Goal: Transaction & Acquisition: Purchase product/service

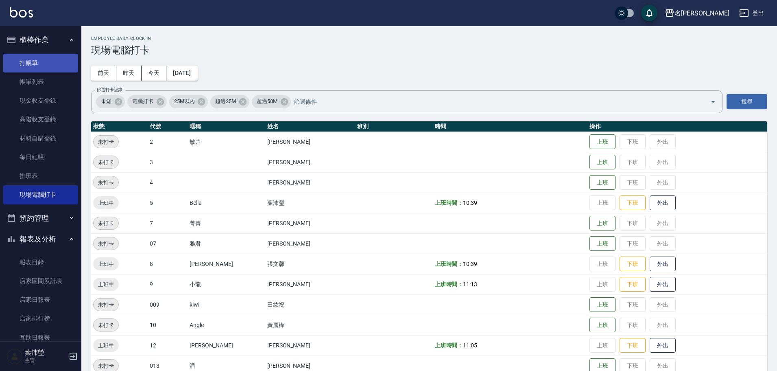
click at [42, 68] on link "打帳單" at bounding box center [40, 63] width 75 height 19
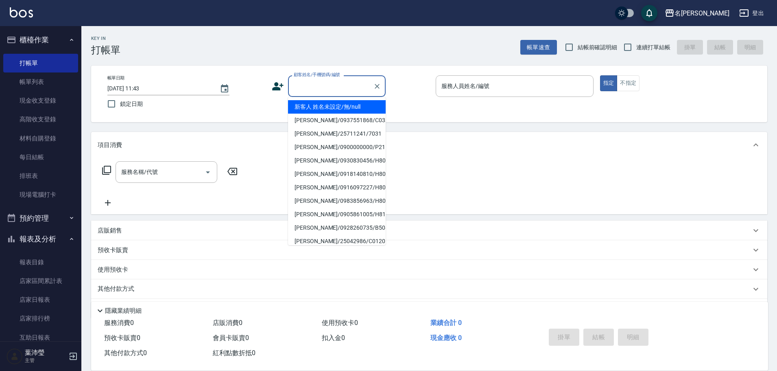
click at [343, 91] on input "顧客姓名/手機號碼/編號" at bounding box center [331, 86] width 78 height 14
click at [303, 115] on li "[PERSON_NAME]/0935680761/B5056" at bounding box center [337, 120] width 98 height 13
type input "[PERSON_NAME]/0935680761/B5056"
type input "Bella-5"
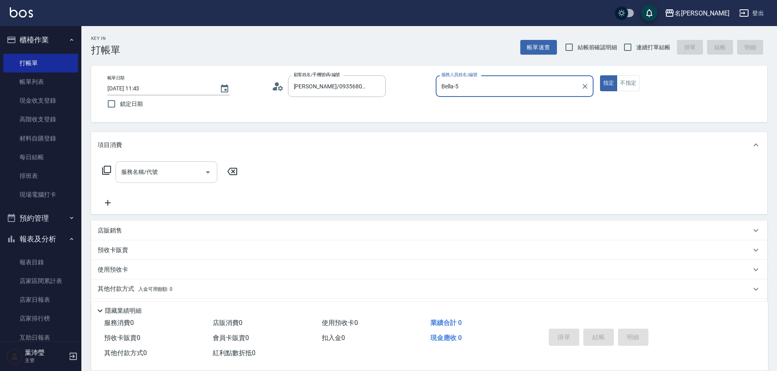
drag, startPoint x: 186, startPoint y: 182, endPoint x: 178, endPoint y: 175, distance: 10.4
click at [183, 180] on div "服務名稱/代號" at bounding box center [167, 172] width 102 height 22
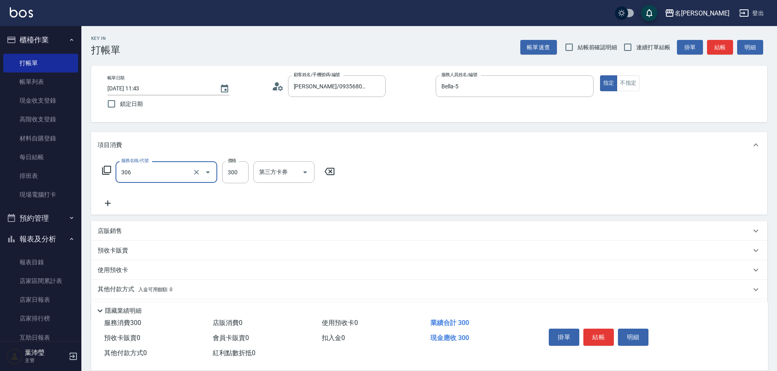
type input "高中學生(306)"
type input "400"
click at [716, 41] on button "結帳" at bounding box center [720, 47] width 26 height 15
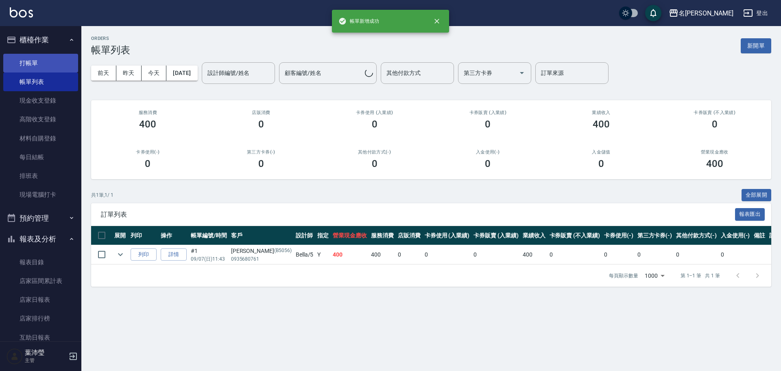
click at [46, 60] on link "打帳單" at bounding box center [40, 63] width 75 height 19
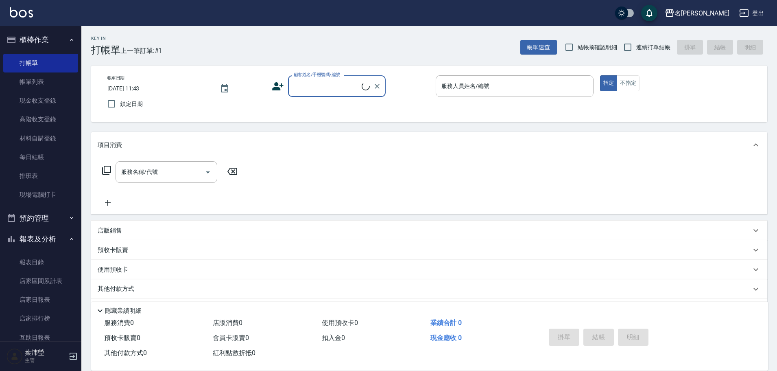
click at [320, 79] on input "顧客姓名/手機號碼/編號" at bounding box center [327, 86] width 70 height 14
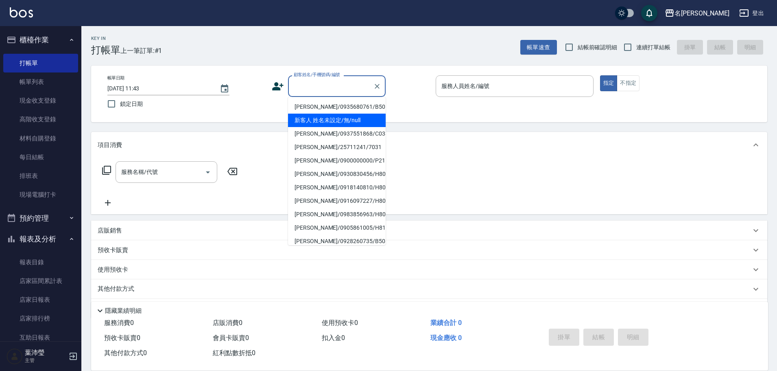
click at [325, 115] on li "新客人 姓名未設定/無/null" at bounding box center [337, 120] width 98 height 13
type input "新客人 姓名未設定/無/null"
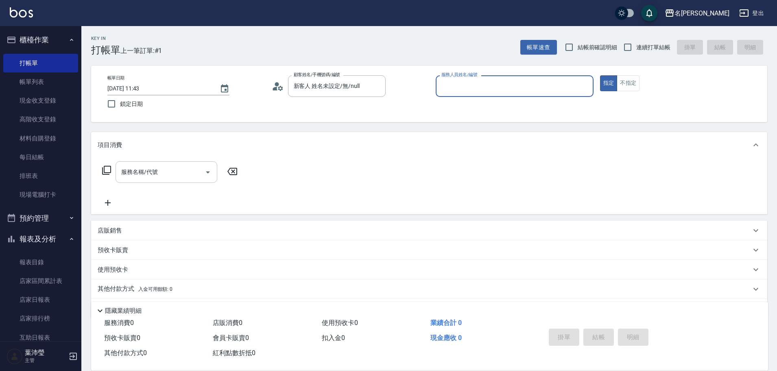
click at [183, 162] on div "服務名稱/代號" at bounding box center [167, 172] width 102 height 22
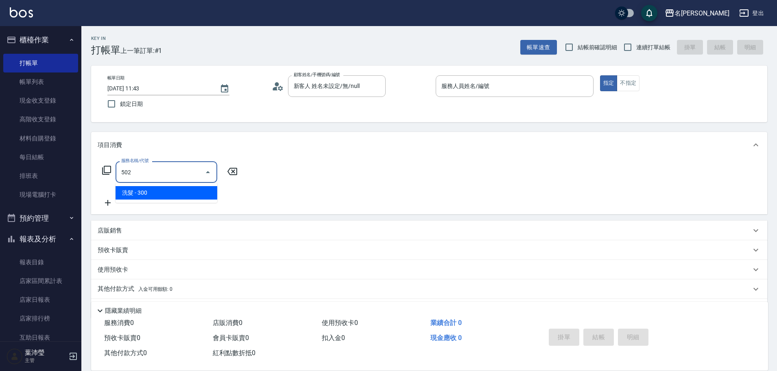
type input "洗髮(502)"
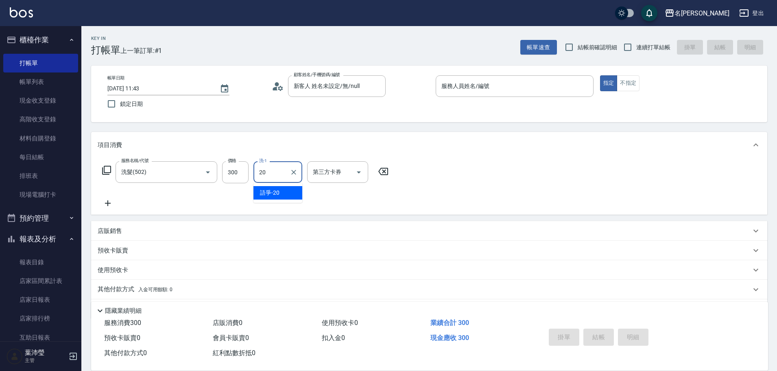
type input "語爭-20"
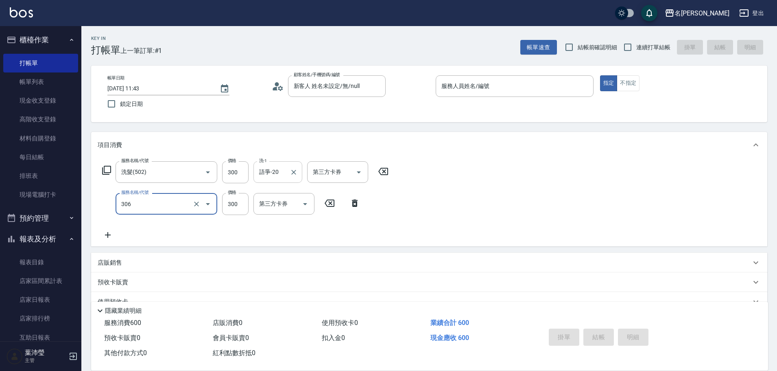
type input "高中學生(306)"
type input "350"
click at [483, 98] on p at bounding box center [515, 101] width 158 height 9
click at [529, 81] on input "5" at bounding box center [514, 86] width 151 height 14
type input "5"
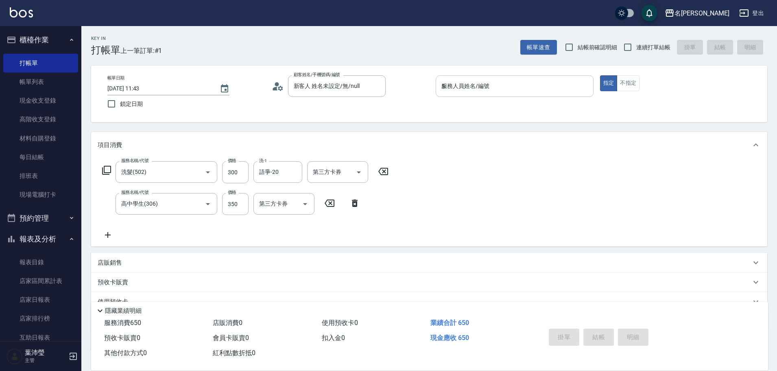
type button "true"
type input "Bella-5"
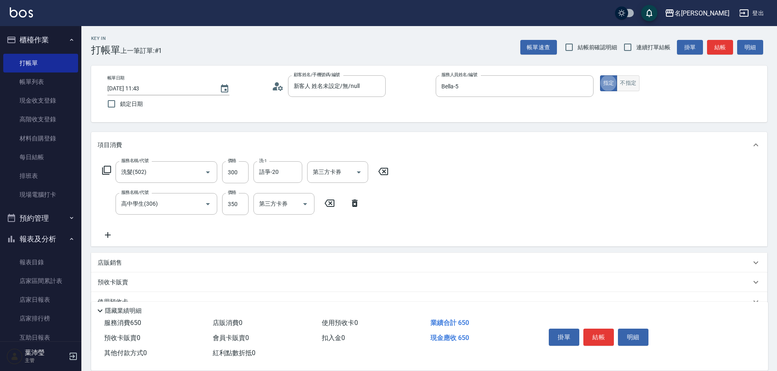
click at [619, 87] on button "不指定" at bounding box center [628, 83] width 23 height 16
click at [710, 43] on button "結帳" at bounding box center [720, 47] width 26 height 15
